Goal: Register for event/course

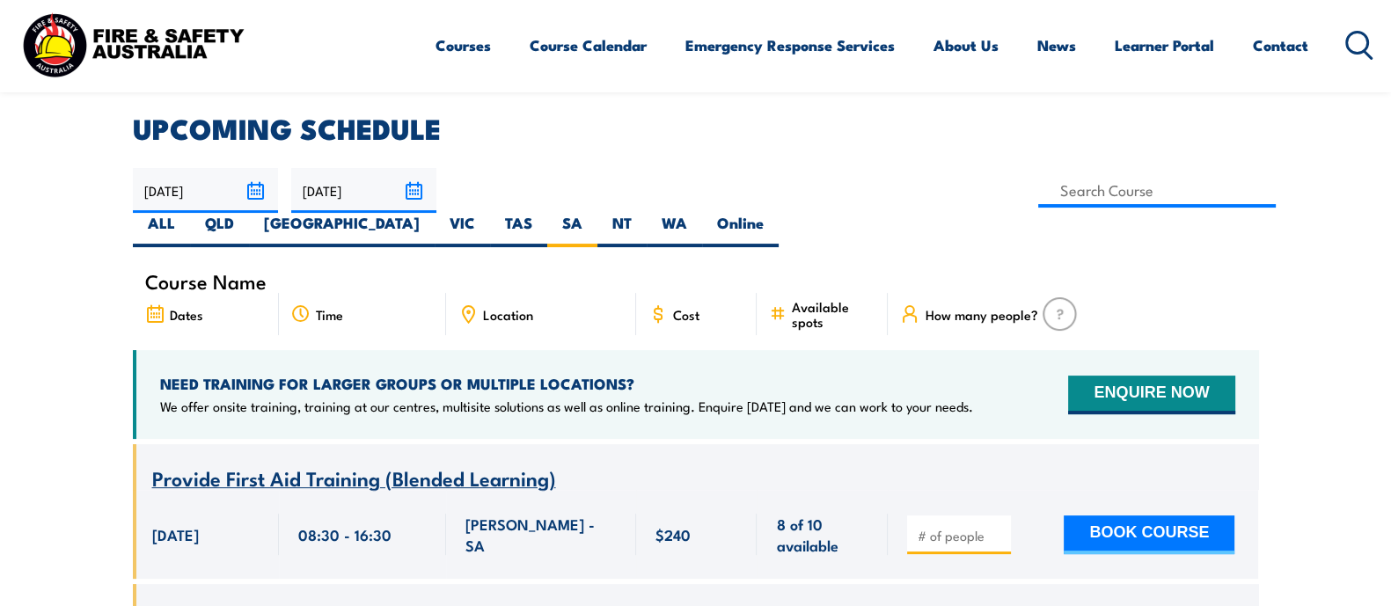
scroll to position [360, 0]
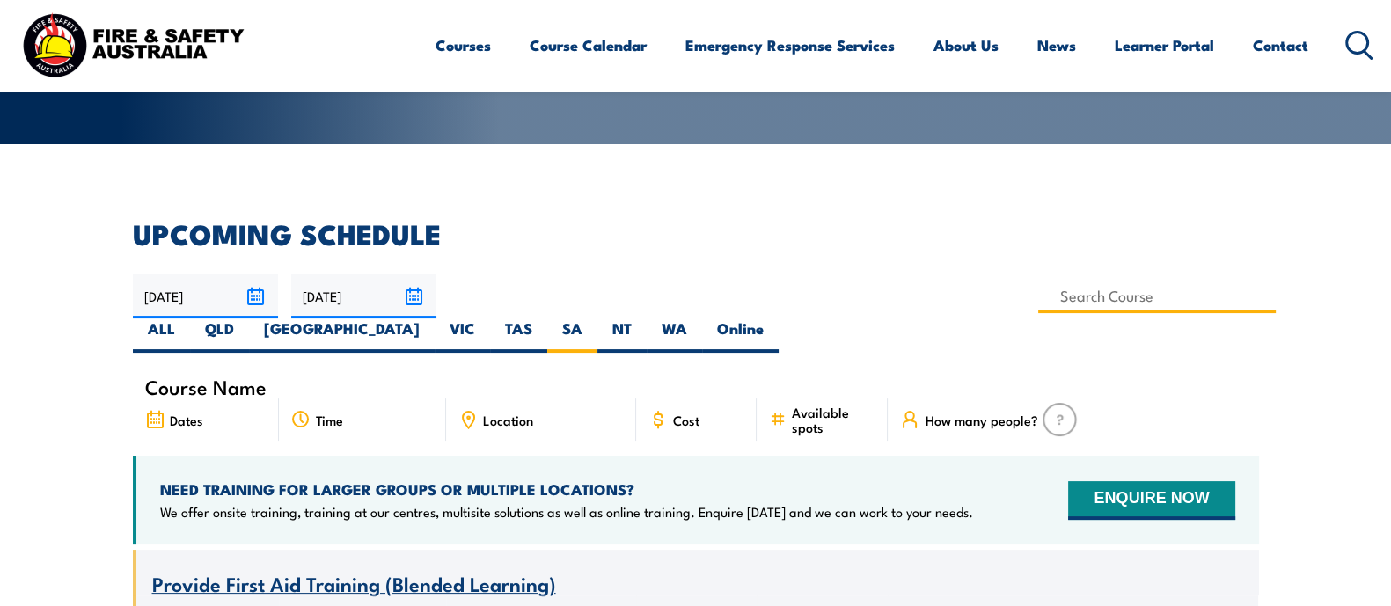
click at [1038, 296] on input at bounding box center [1157, 296] width 238 height 34
type input "[PERSON_NAME] Work Permit Procedure & Module 49 Gas Detection Training"
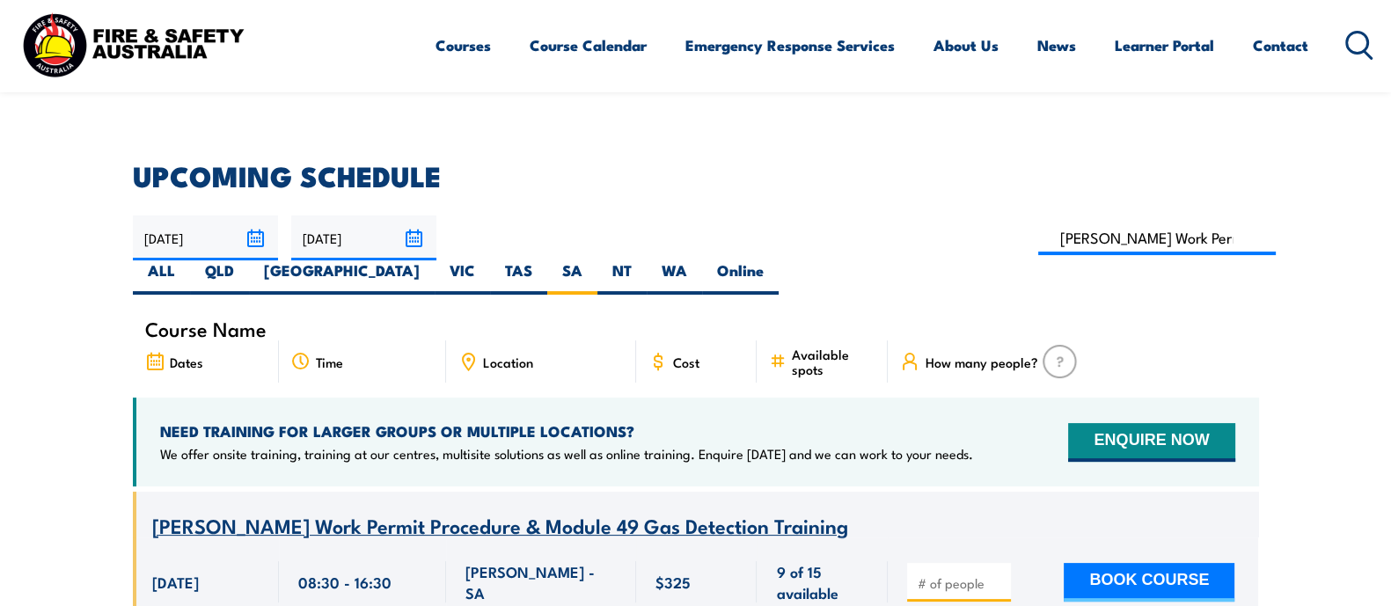
scroll to position [330, 0]
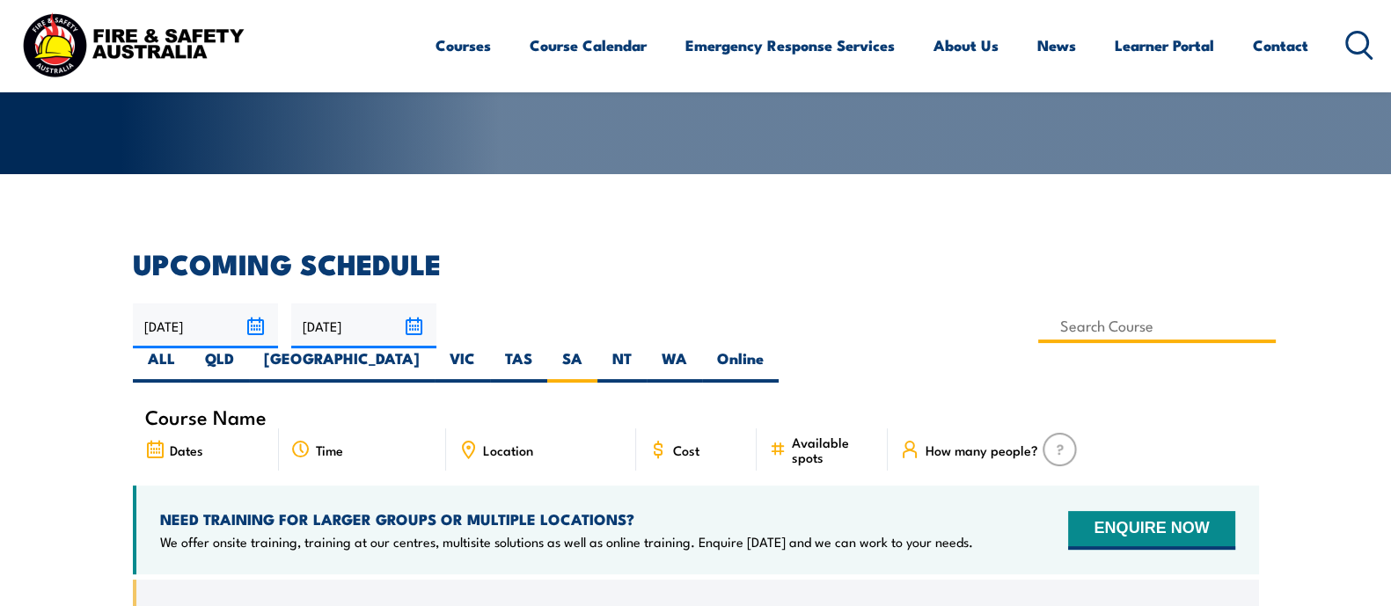
click at [1038, 316] on input at bounding box center [1157, 326] width 238 height 34
type input "[PERSON_NAME] Work Permit Procedure & Module 49 Gas Detection Training"
click at [518, 251] on h2 "UPCOMING SCHEDULE" at bounding box center [696, 263] width 1126 height 25
click at [1038, 318] on input at bounding box center [1157, 326] width 238 height 34
type input "[PERSON_NAME] Work Permit Procedure & Module 49 Gas Detection Training"
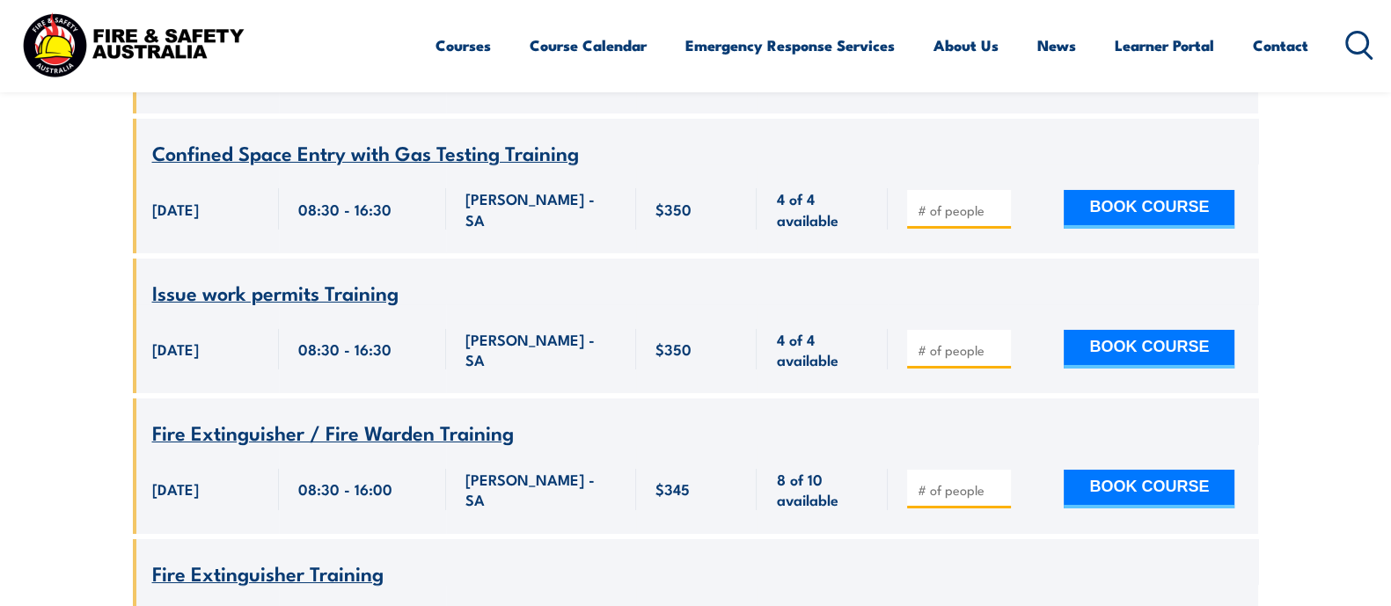
scroll to position [7837, 0]
